Goal: Task Accomplishment & Management: Complete application form

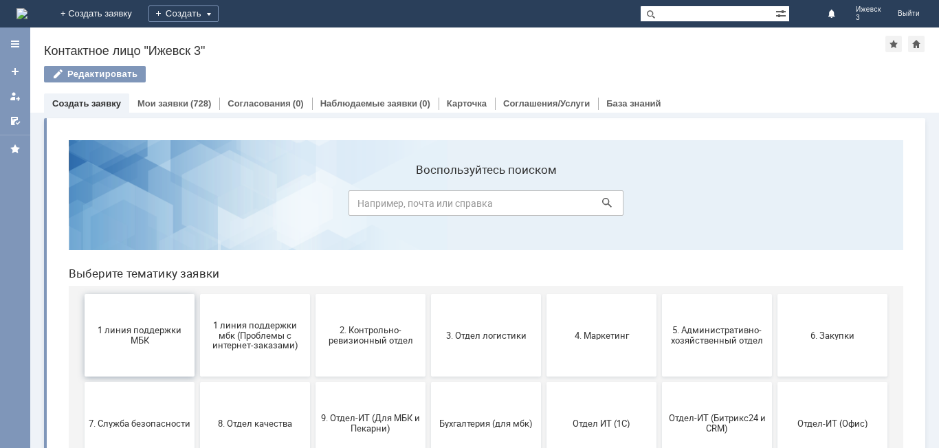
click at [132, 343] on span "1 линия поддержки МБК" at bounding box center [140, 335] width 102 height 21
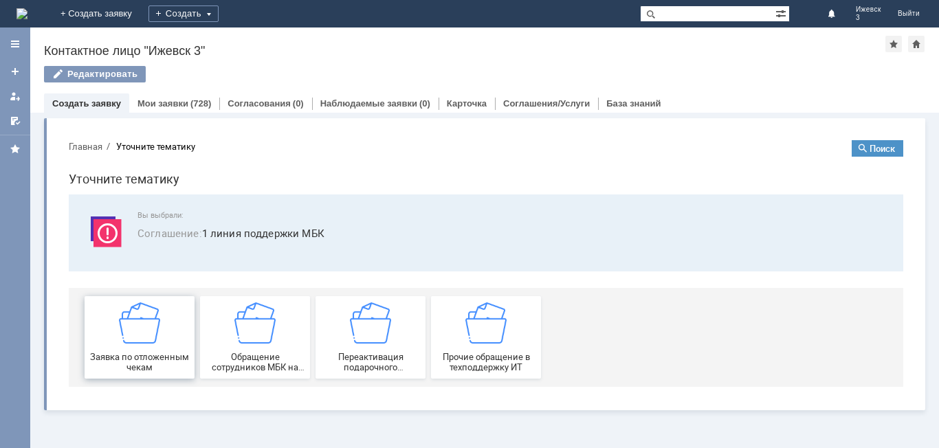
click at [133, 340] on img at bounding box center [139, 323] width 41 height 41
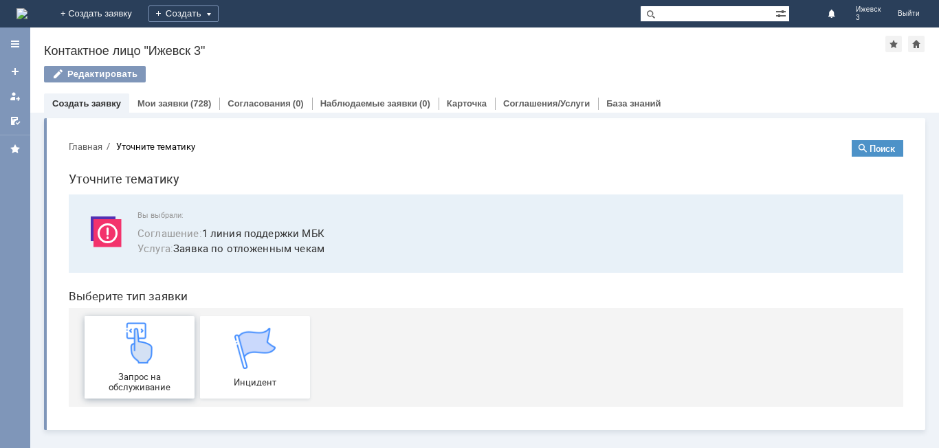
click at [140, 343] on img at bounding box center [139, 343] width 41 height 41
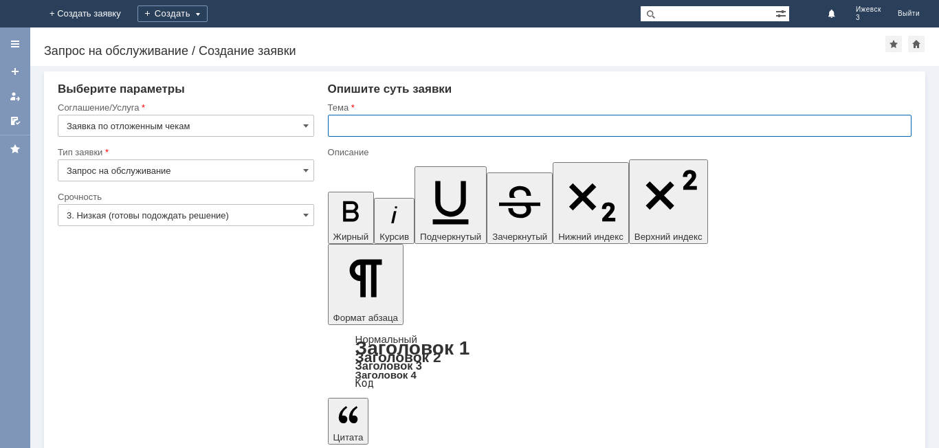
click at [341, 125] on input "text" at bounding box center [620, 126] width 584 height 22
type input "МБК Ижевск 3 отложенные чеки на 17.09.2025"
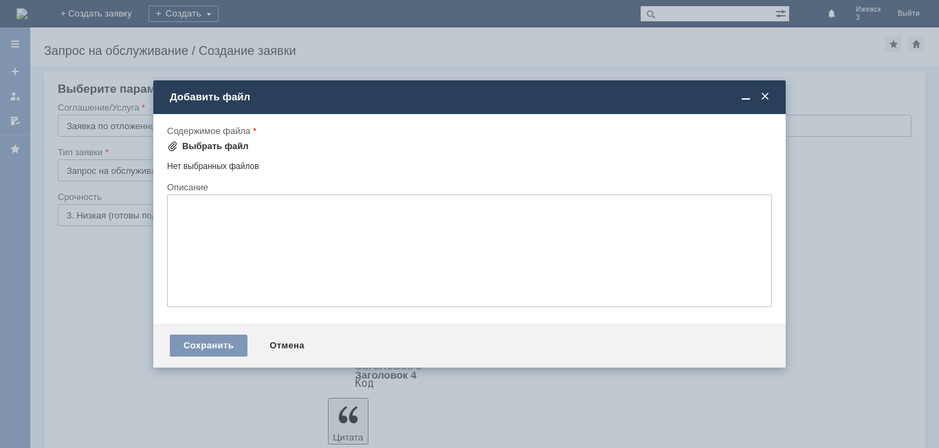
click at [211, 146] on div "Выбрать файл" at bounding box center [215, 146] width 67 height 11
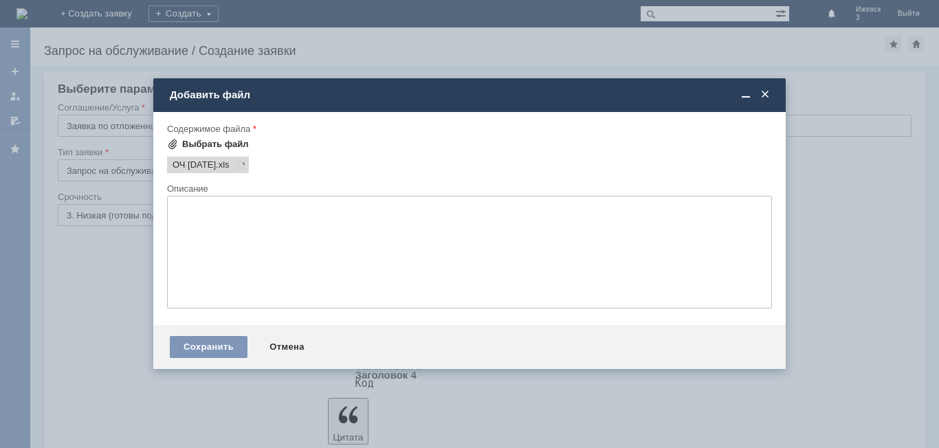
scroll to position [0, 0]
click at [202, 349] on div "Сохранить" at bounding box center [209, 347] width 78 height 22
